Goal: Task Accomplishment & Management: Complete application form

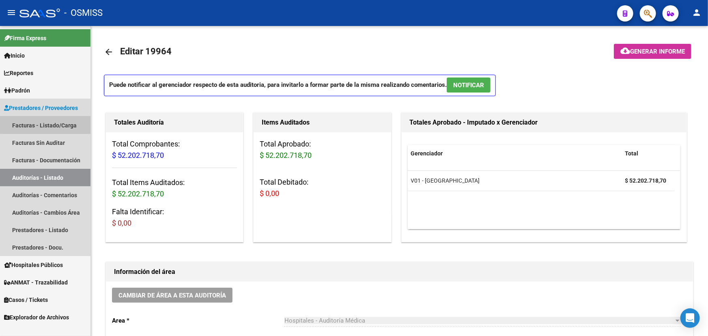
click at [54, 125] on link "Facturas - Listado/Carga" at bounding box center [45, 124] width 90 height 17
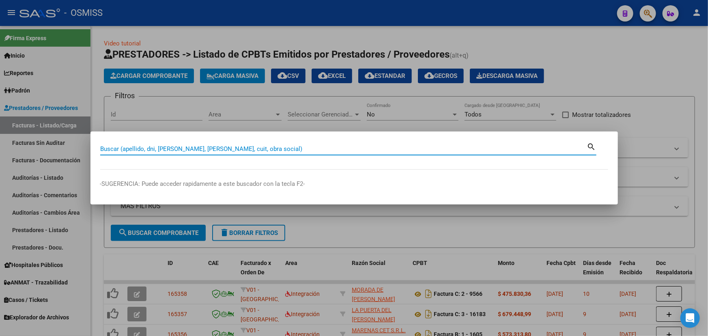
click at [129, 148] on input "Buscar (apellido, dni, [PERSON_NAME], [PERSON_NAME], cuit, obra social)" at bounding box center [343, 148] width 487 height 7
type input "23-1632"
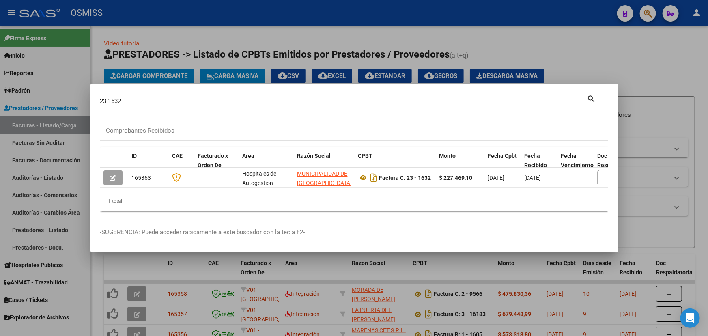
click at [576, 60] on div at bounding box center [354, 168] width 708 height 336
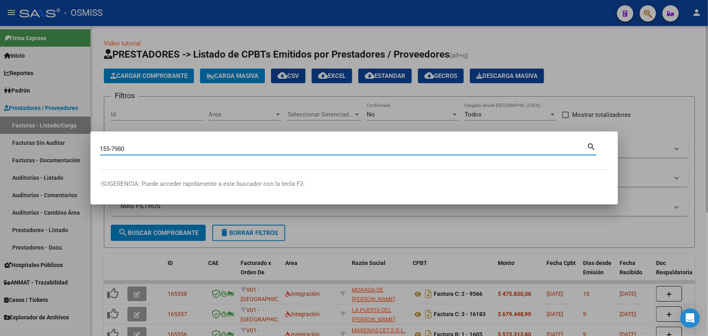
type input "155-7980"
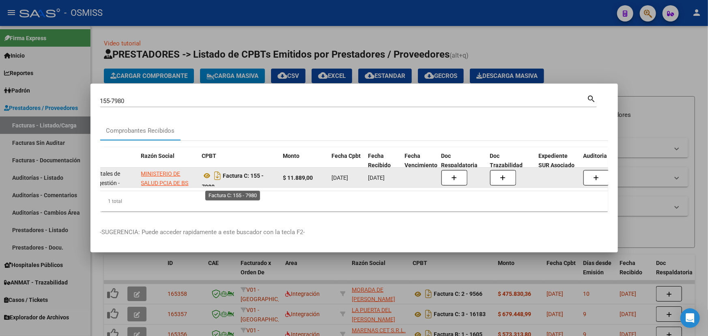
scroll to position [5, 0]
click at [205, 169] on icon at bounding box center [207, 171] width 11 height 10
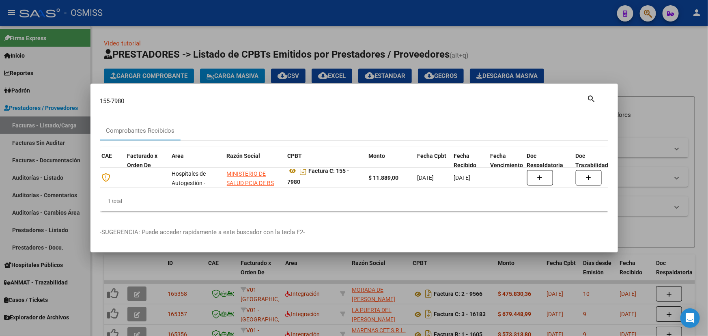
scroll to position [0, 0]
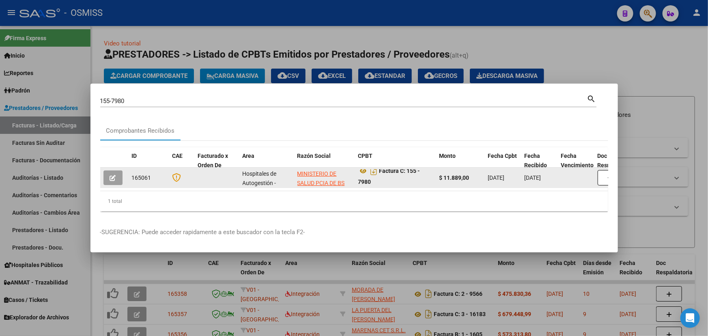
click at [118, 173] on button "button" at bounding box center [112, 177] width 19 height 15
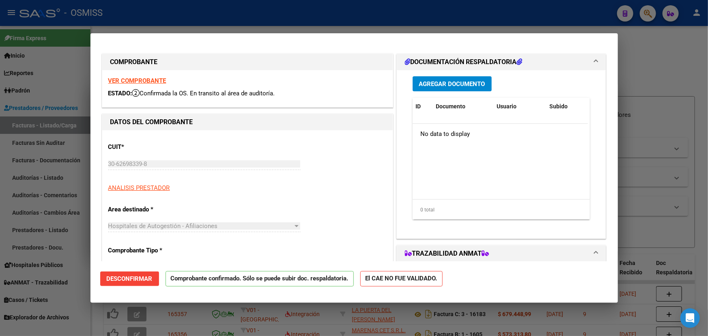
type input "[DATE]"
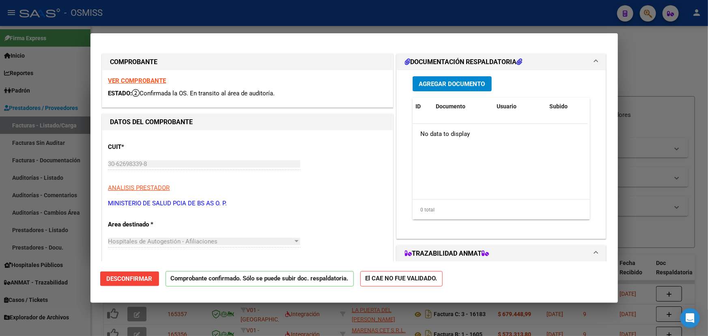
click at [114, 279] on span "Desconfirmar" at bounding box center [130, 278] width 46 height 7
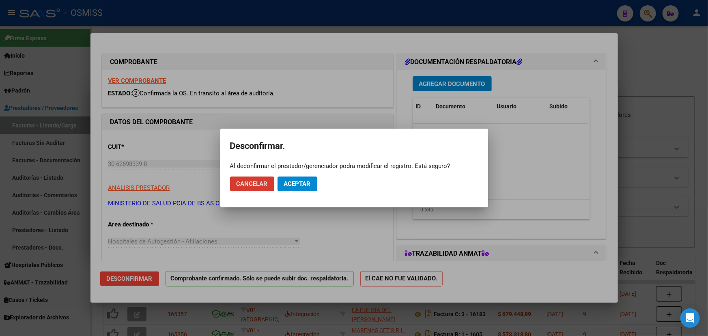
click at [303, 183] on span "Aceptar" at bounding box center [297, 183] width 27 height 7
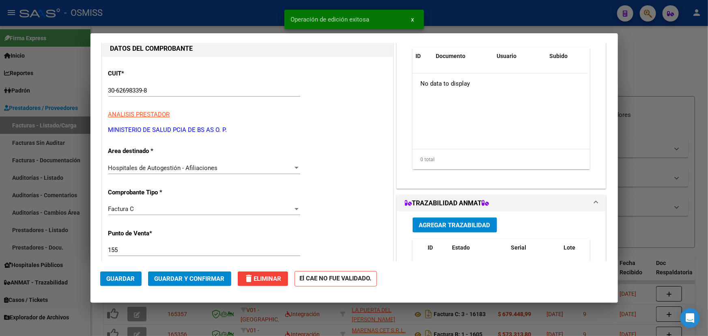
scroll to position [110, 0]
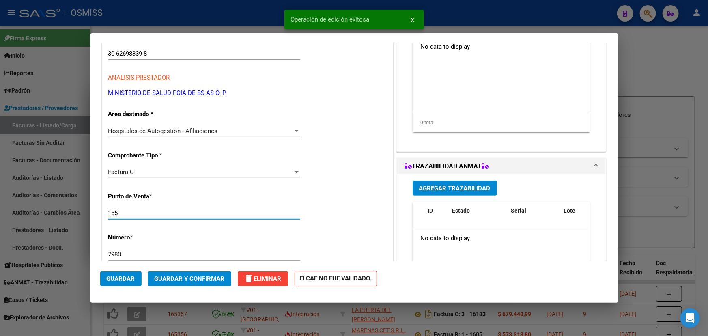
drag, startPoint x: 122, startPoint y: 212, endPoint x: 115, endPoint y: 213, distance: 7.0
click at [112, 212] on input "155" at bounding box center [204, 212] width 192 height 7
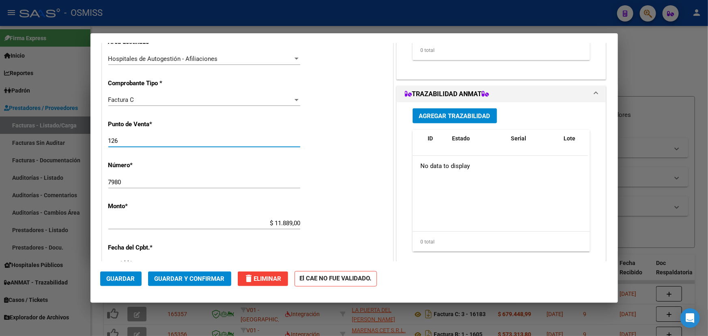
scroll to position [184, 0]
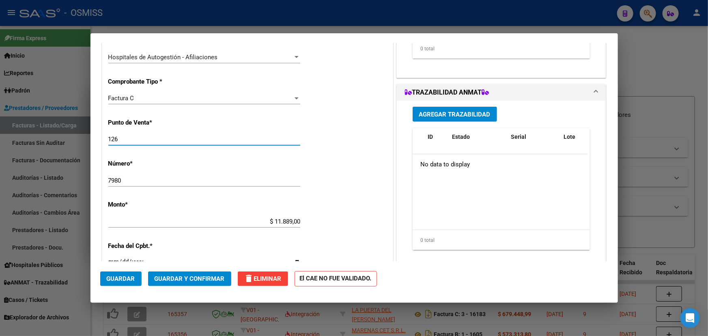
type input "126"
click at [174, 278] on span "Guardar y Confirmar" at bounding box center [190, 278] width 70 height 7
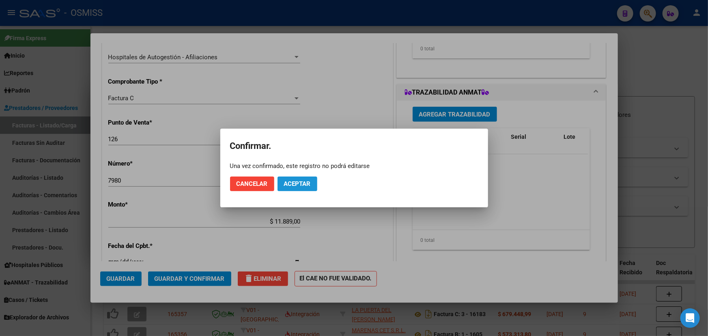
click at [295, 187] on button "Aceptar" at bounding box center [297, 183] width 40 height 15
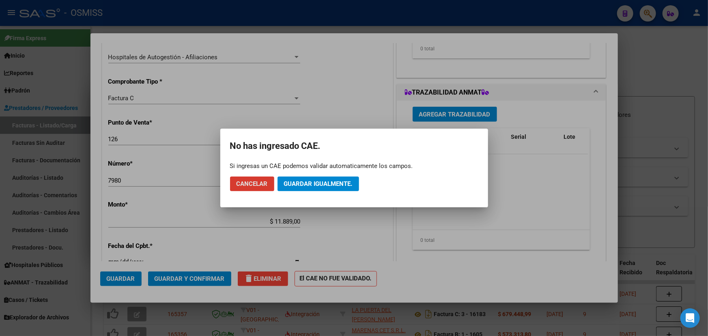
click at [295, 185] on span "Guardar igualmente." at bounding box center [318, 183] width 69 height 7
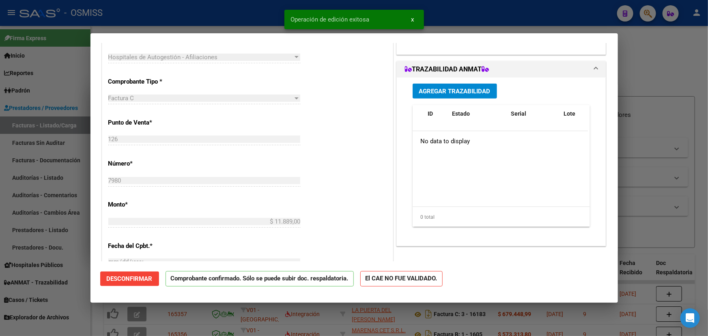
click at [661, 67] on div at bounding box center [354, 168] width 708 height 336
type input "$ 0,00"
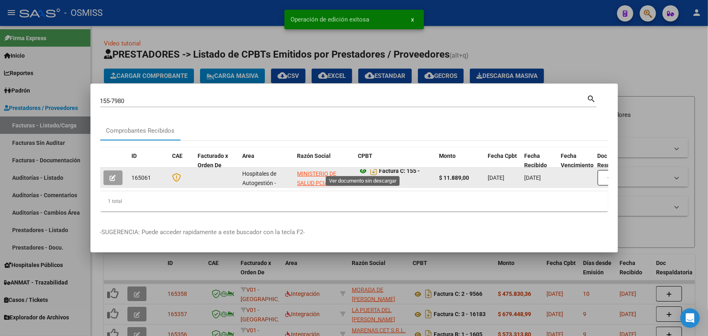
click at [364, 168] on icon at bounding box center [363, 171] width 11 height 10
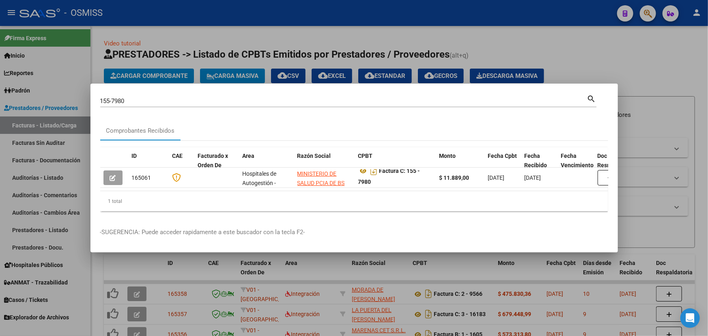
click at [515, 45] on div at bounding box center [354, 168] width 708 height 336
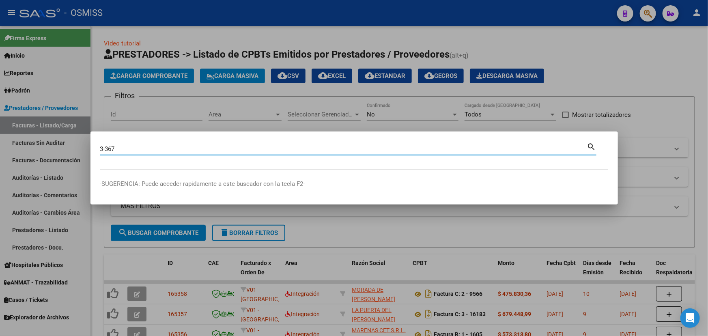
type input "3-367"
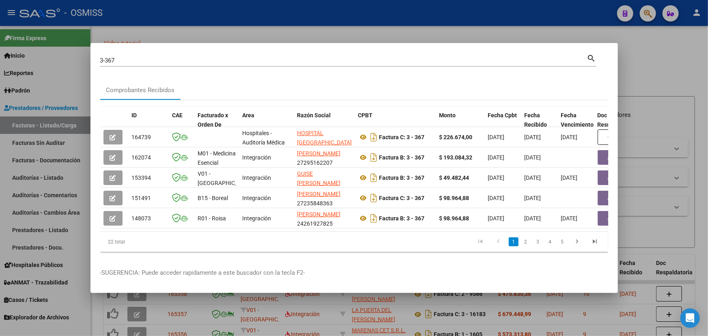
click at [656, 76] on div at bounding box center [354, 168] width 708 height 336
